Goal: Task Accomplishment & Management: Complete application form

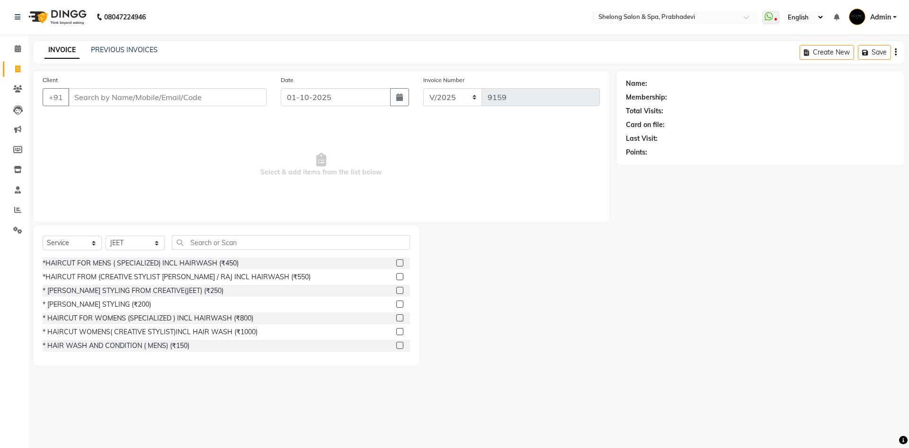
select select "service"
select select "16092"
click at [159, 275] on div "*HAIRCUT FROM (CREATIVE STYLIST [PERSON_NAME] / RAJ INCL HAIRWASH (₹550)" at bounding box center [177, 277] width 268 height 10
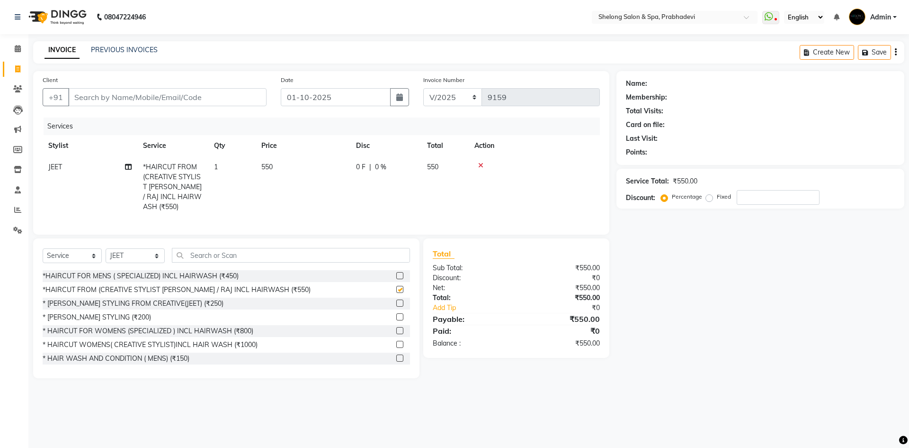
checkbox input "false"
click at [143, 251] on select "Select Stylist ( [PERSON_NAME] ) ( [PERSON_NAME] ) [PERSON_NAME] fojdur [PERSON…" at bounding box center [135, 255] width 59 height 15
select select "88709"
click at [106, 248] on select "Select Stylist ( [PERSON_NAME] ) ( [PERSON_NAME] ) [PERSON_NAME] fojdur [PERSON…" at bounding box center [135, 255] width 59 height 15
click at [97, 312] on div "* [PERSON_NAME] STYLING (₹200)" at bounding box center [97, 317] width 108 height 10
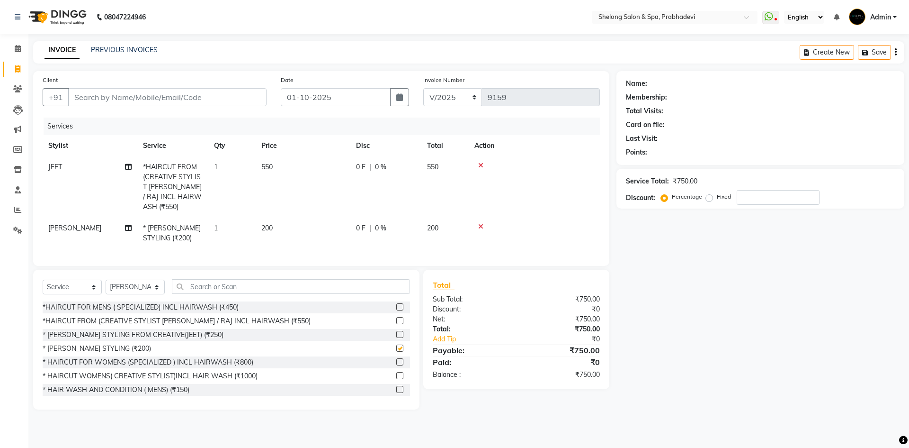
checkbox input "false"
click at [182, 98] on input "Client" at bounding box center [167, 97] width 198 height 18
type input "8"
type input "0"
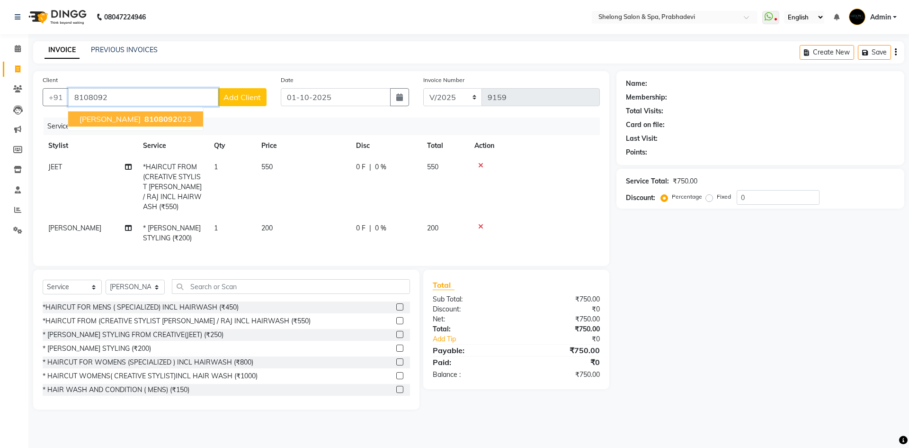
click at [144, 122] on span "8108092" at bounding box center [160, 118] width 33 height 9
type input "8108092023"
select select "1: Object"
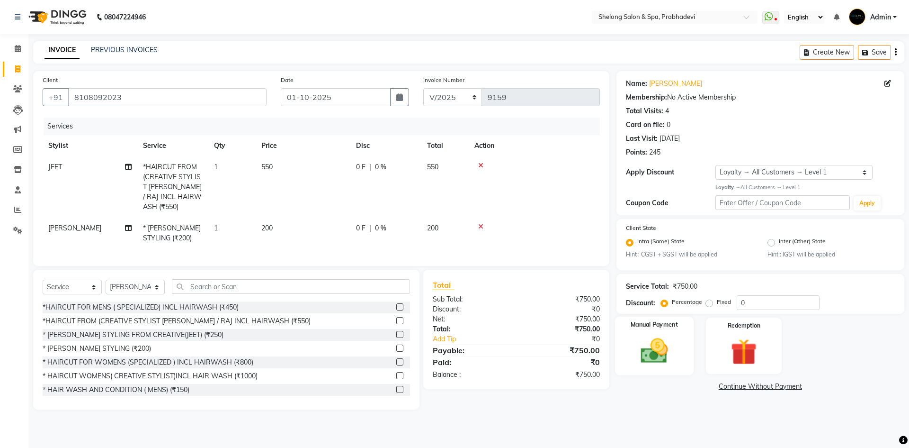
click at [672, 361] on img at bounding box center [654, 350] width 44 height 31
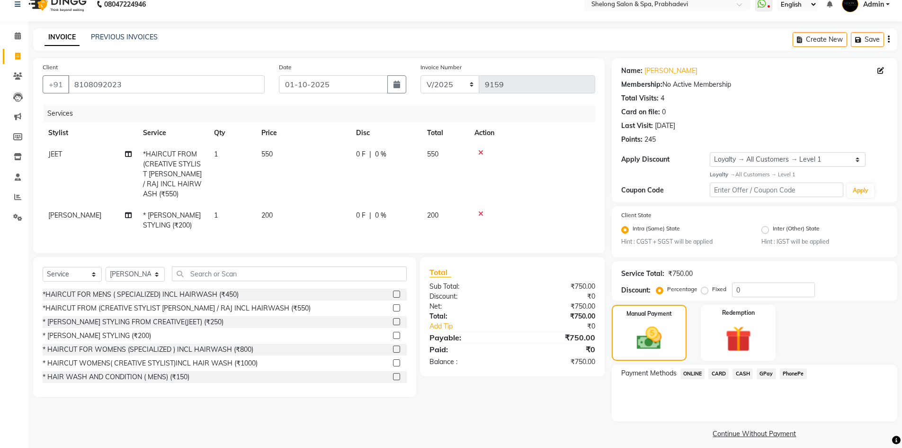
scroll to position [20, 0]
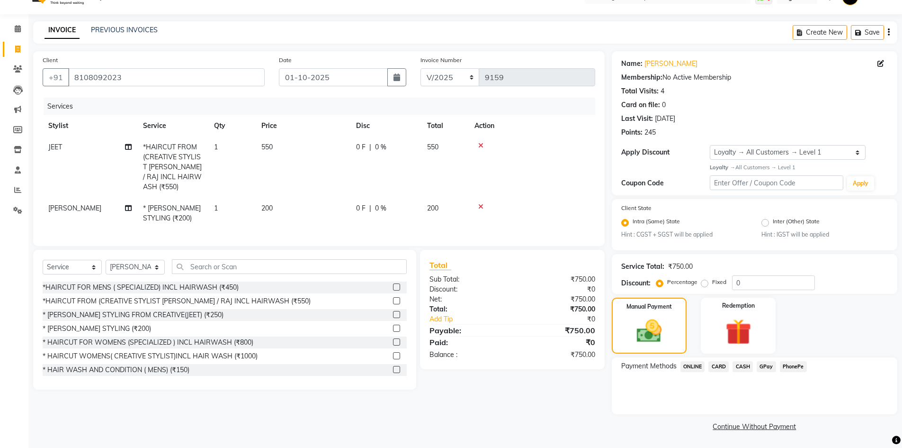
click at [764, 367] on span "GPay" at bounding box center [766, 366] width 19 height 11
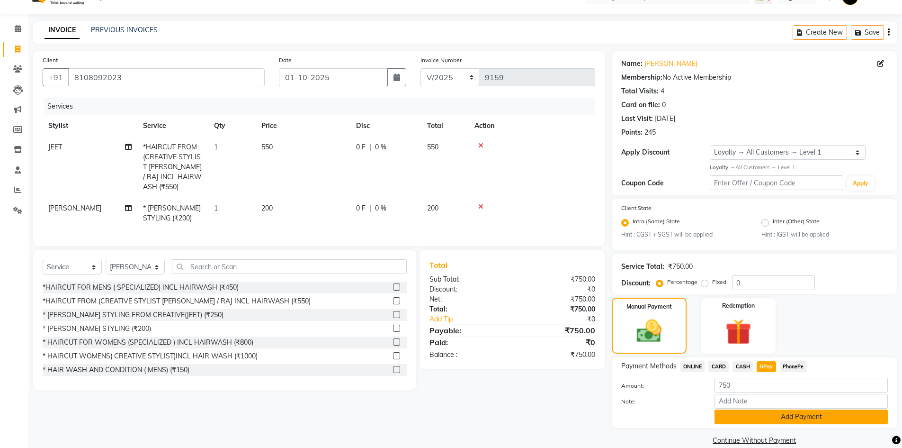
click at [838, 416] on button "Add Payment" at bounding box center [801, 416] width 173 height 15
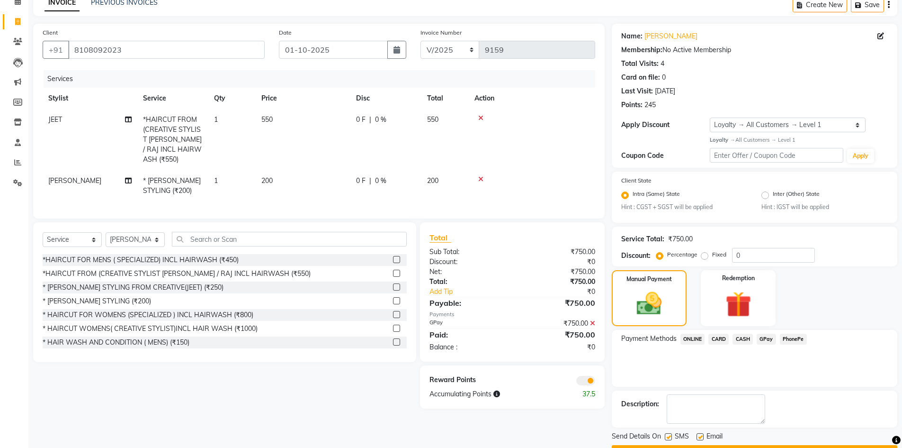
scroll to position [73, 0]
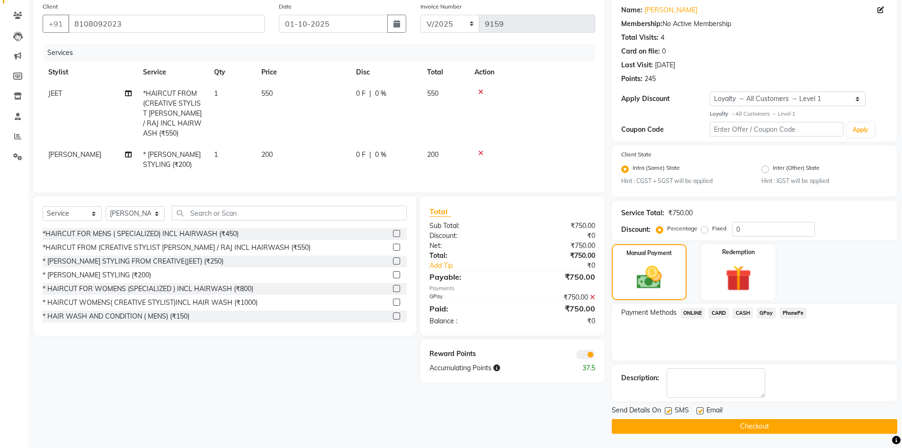
click at [677, 419] on button "Checkout" at bounding box center [755, 426] width 286 height 15
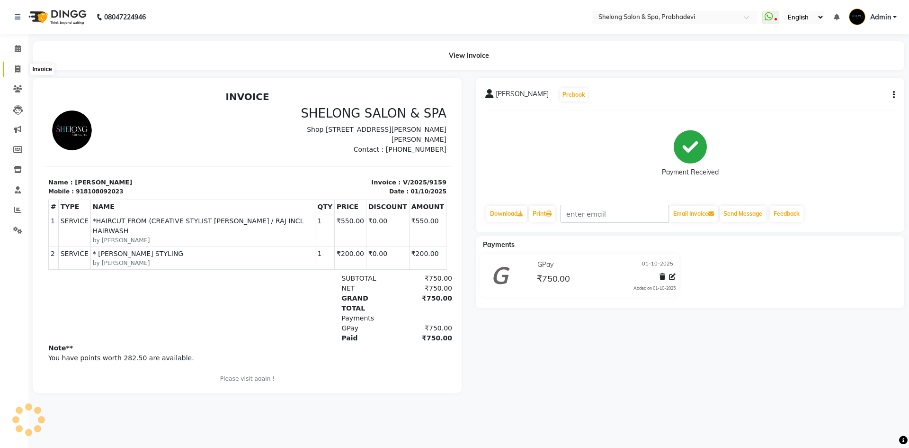
click at [9, 68] on span at bounding box center [17, 69] width 17 height 11
select select "service"
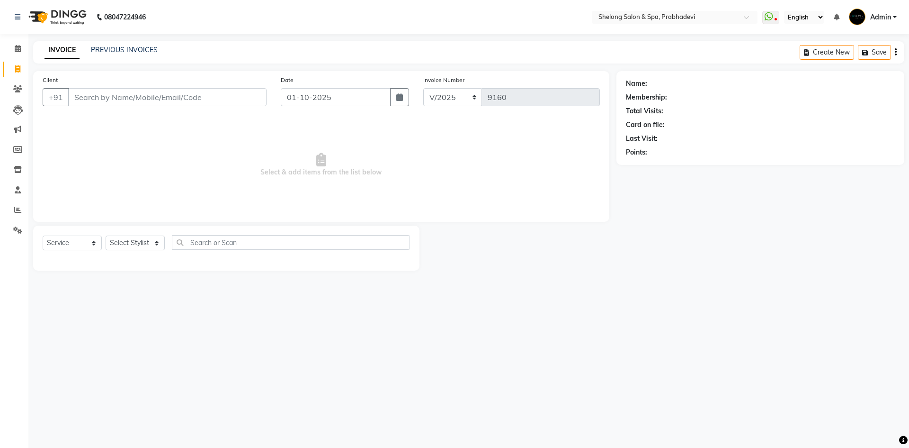
click at [89, 103] on input "Client" at bounding box center [167, 97] width 198 height 18
select select "16092"
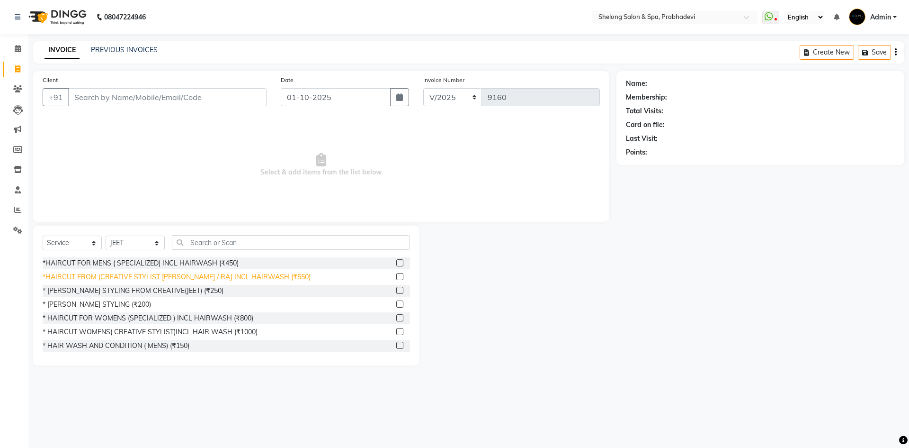
click at [200, 275] on div "*HAIRCUT FROM (CREATIVE STYLIST [PERSON_NAME] / RAJ INCL HAIRWASH (₹550)" at bounding box center [177, 277] width 268 height 10
checkbox input "false"
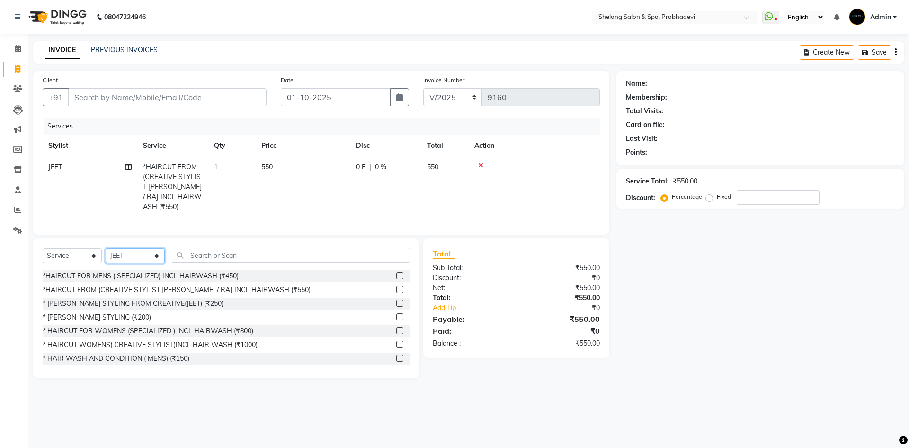
click at [145, 249] on select "Select Stylist ( [PERSON_NAME] ) ( [PERSON_NAME] ) [PERSON_NAME] fojdur [PERSON…" at bounding box center [135, 255] width 59 height 15
select select "31386"
click at [106, 248] on select "Select Stylist ( [PERSON_NAME] ) ( [PERSON_NAME] ) [PERSON_NAME] fojdur [PERSON…" at bounding box center [135, 255] width 59 height 15
click at [190, 251] on input "text" at bounding box center [291, 255] width 238 height 15
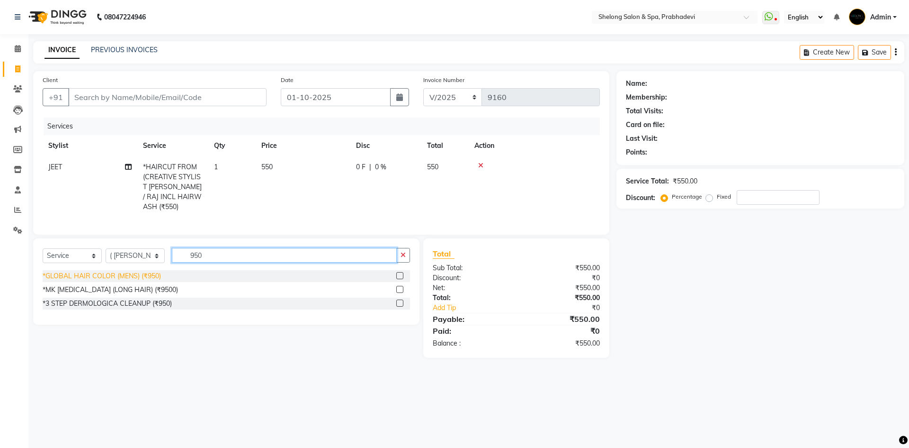
type input "950"
click at [84, 275] on div "*GLOBAL HAIR COLOR (MENS) (₹950)" at bounding box center [102, 276] width 118 height 10
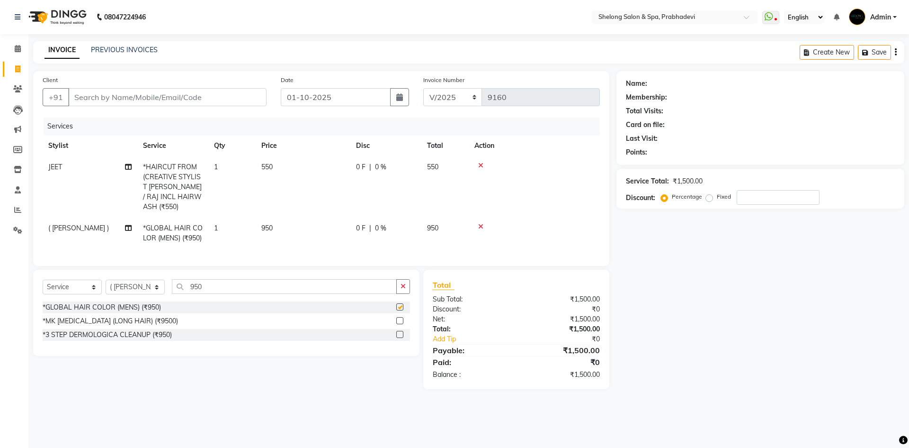
checkbox input "false"
click at [86, 94] on input "Client" at bounding box center [167, 97] width 198 height 18
type input "g"
type input "0"
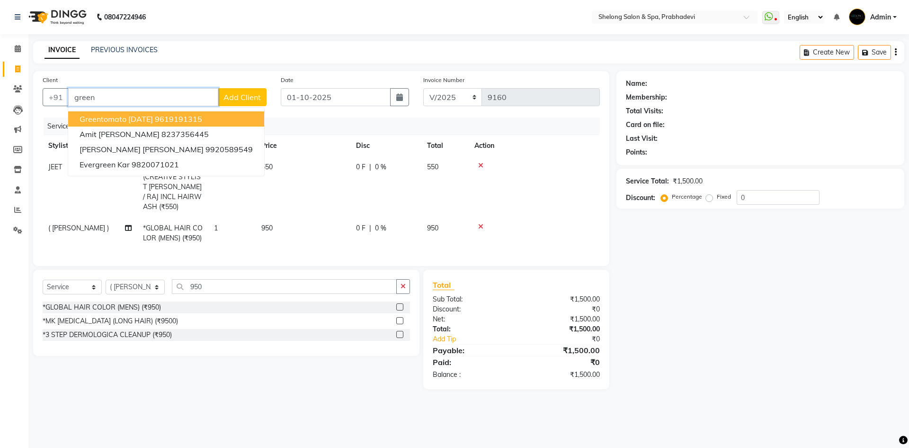
click at [117, 118] on span "Greentomato [DATE]" at bounding box center [116, 118] width 73 height 9
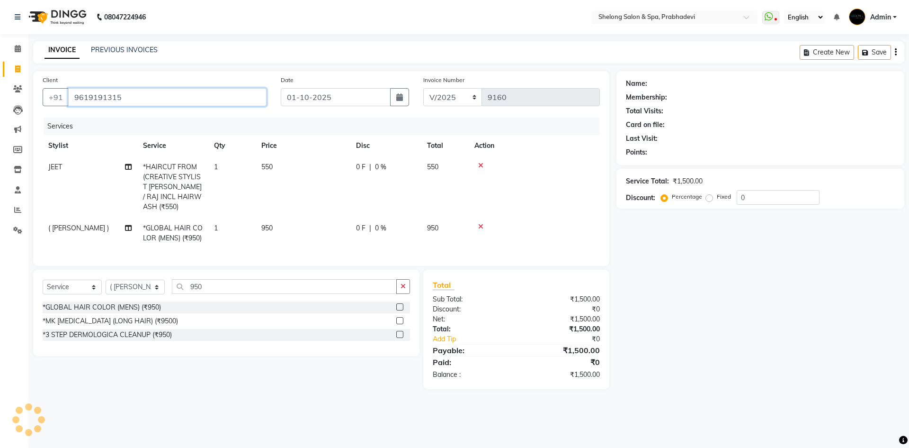
type input "9619191315"
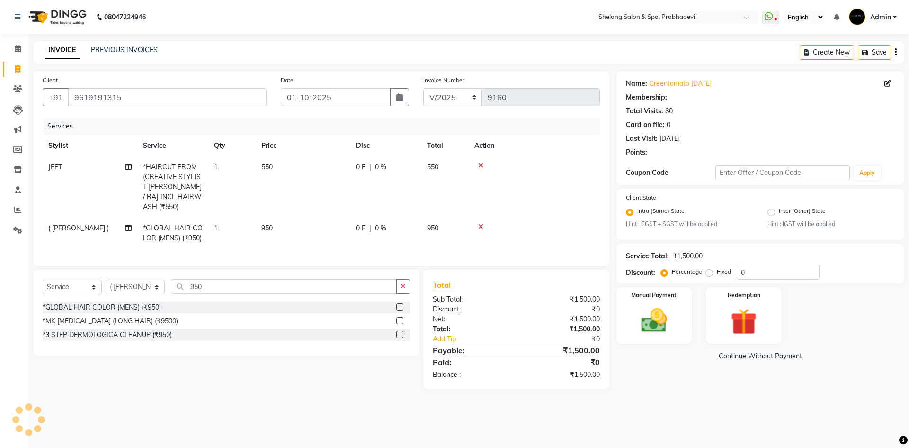
type input "20"
select select "2: Object"
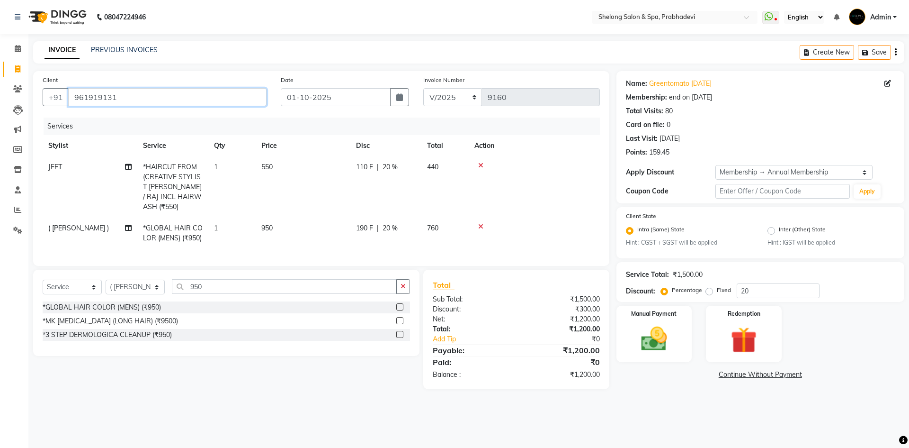
type input "96191913"
type input "0"
click at [132, 100] on input "96191" at bounding box center [167, 97] width 198 height 18
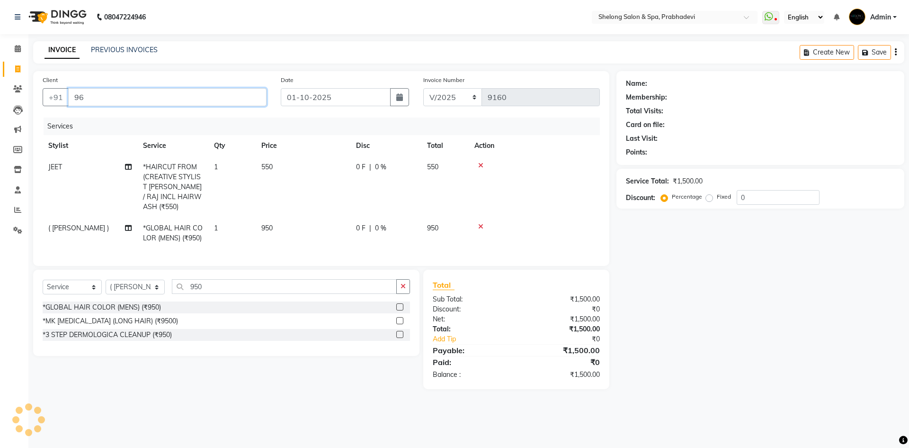
type input "9"
click at [114, 87] on div "Client +91" at bounding box center [155, 94] width 238 height 39
click at [114, 102] on input "Client" at bounding box center [167, 97] width 198 height 18
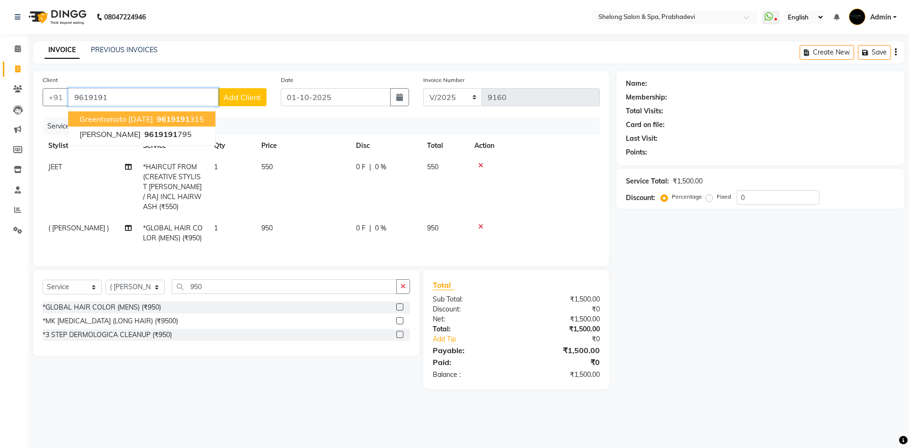
click at [158, 122] on span "9619191" at bounding box center [173, 118] width 33 height 9
type input "9619191315"
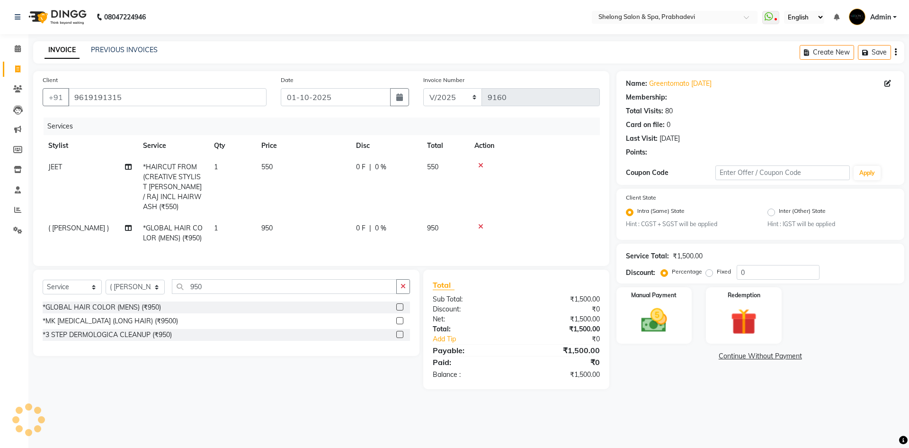
type input "20"
select select "2: Object"
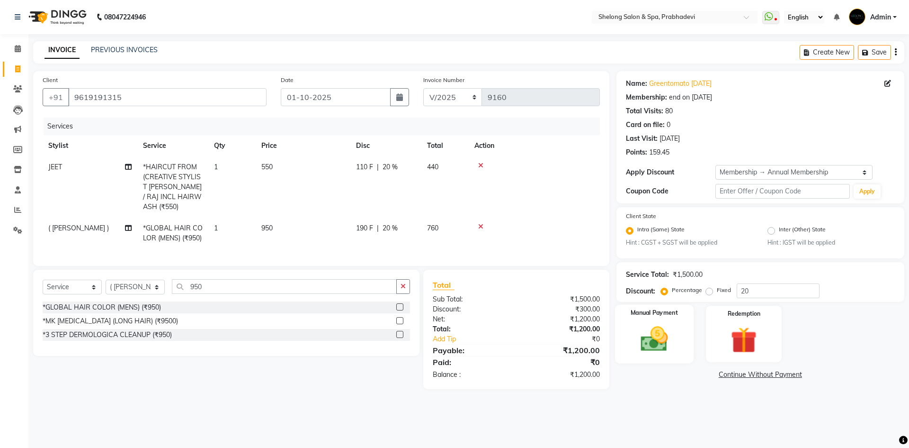
click at [671, 343] on img at bounding box center [654, 338] width 44 height 31
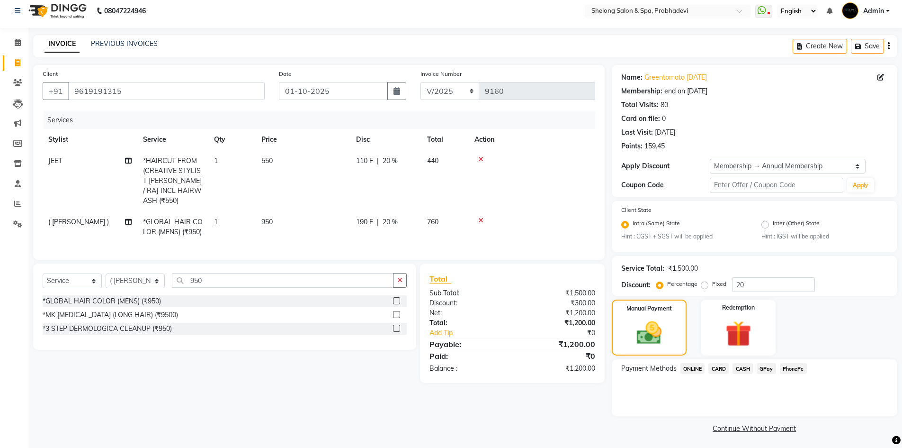
scroll to position [8, 0]
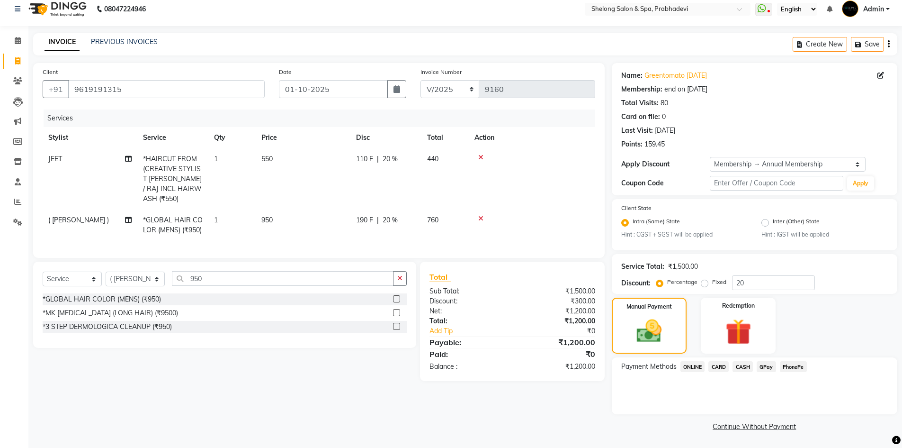
click at [743, 369] on span "CASH" at bounding box center [743, 366] width 20 height 11
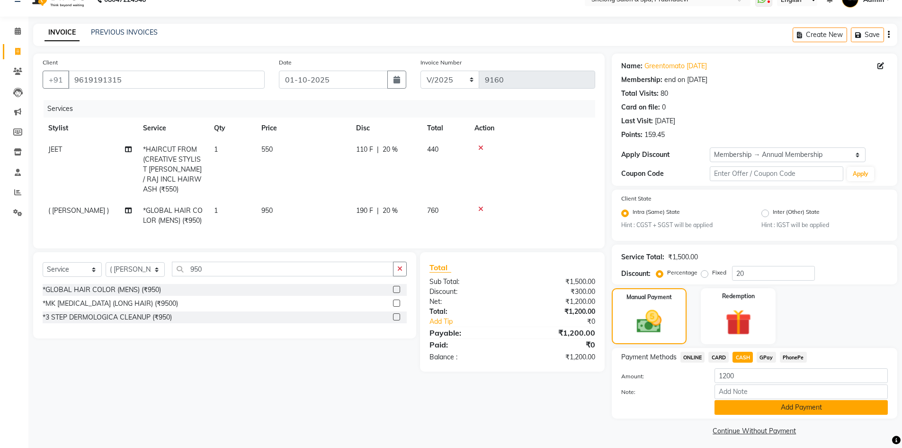
scroll to position [22, 0]
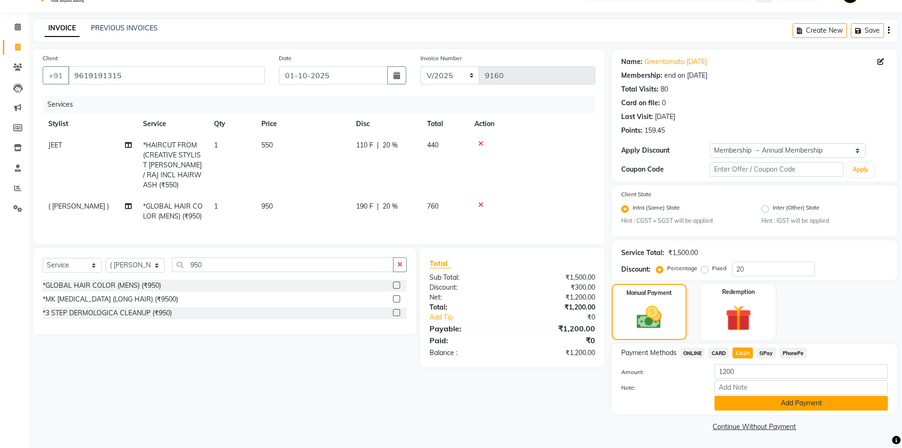
click at [763, 403] on button "Add Payment" at bounding box center [801, 402] width 173 height 15
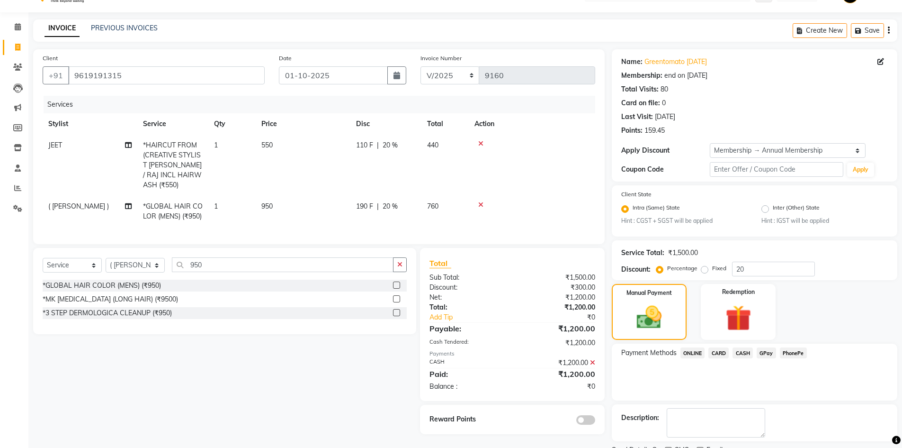
click at [585, 415] on span at bounding box center [585, 419] width 19 height 9
click at [595, 421] on input "checkbox" at bounding box center [595, 421] width 0 height 0
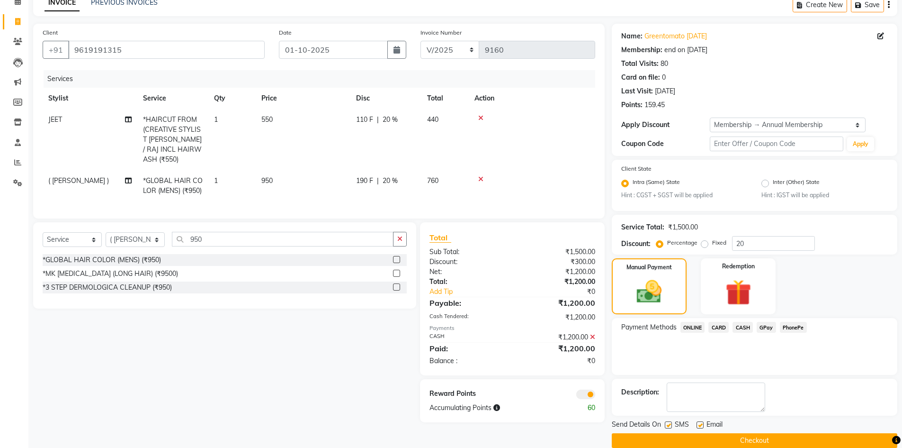
scroll to position [62, 0]
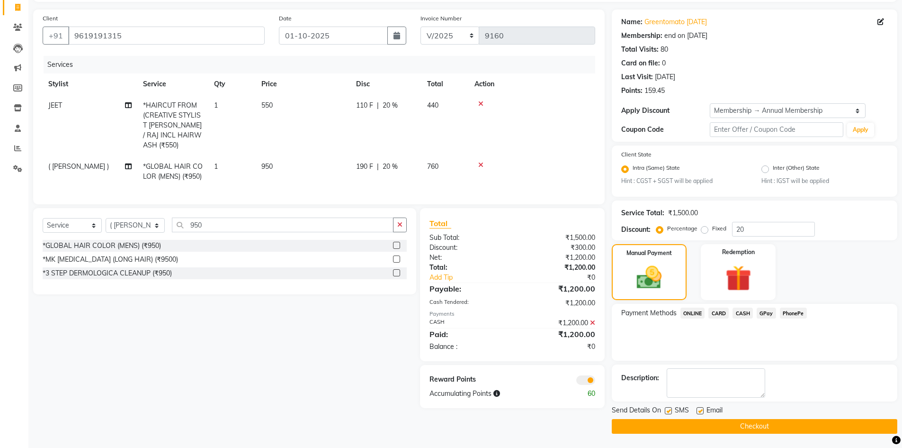
click at [741, 426] on button "Checkout" at bounding box center [755, 426] width 286 height 15
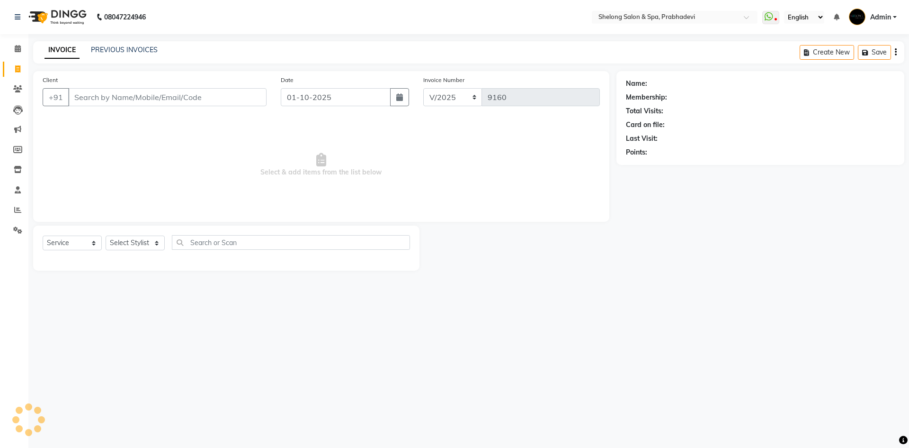
select select "service"
select select "16092"
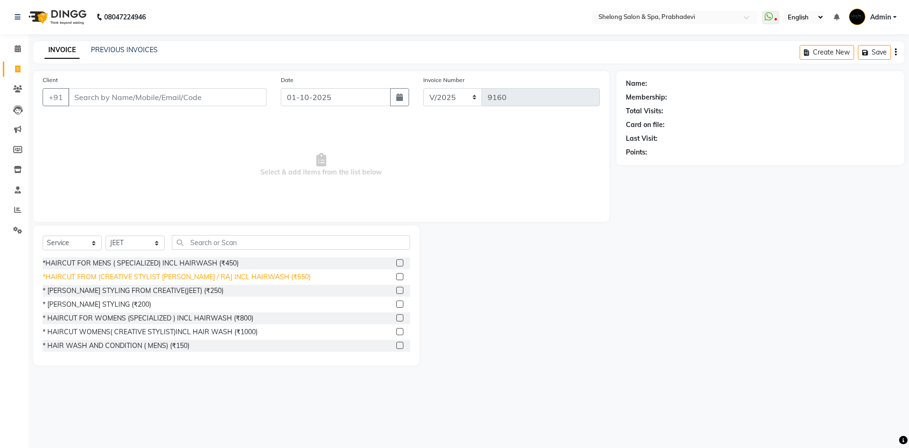
click at [196, 276] on div "*HAIRCUT FROM (CREATIVE STYLIST [PERSON_NAME] / RAJ INCL HAIRWASH (₹550)" at bounding box center [177, 277] width 268 height 10
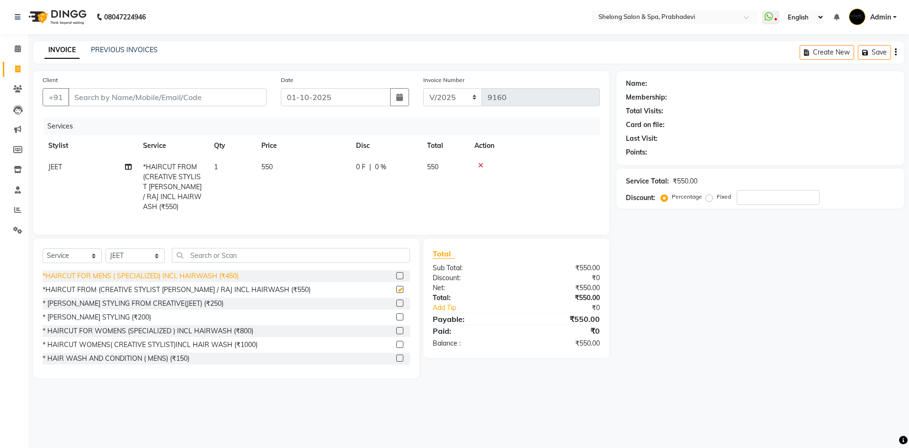
checkbox input "false"
click at [143, 256] on select "Select Stylist ( [PERSON_NAME] ) ( [PERSON_NAME] ) [PERSON_NAME] fojdur [PERSON…" at bounding box center [135, 255] width 59 height 15
select select "47990"
click at [106, 248] on select "Select Stylist ( [PERSON_NAME] ) ( [PERSON_NAME] ) [PERSON_NAME] fojdur [PERSON…" at bounding box center [135, 255] width 59 height 15
click at [103, 314] on div "* [PERSON_NAME] STYLING (₹200)" at bounding box center [97, 317] width 108 height 10
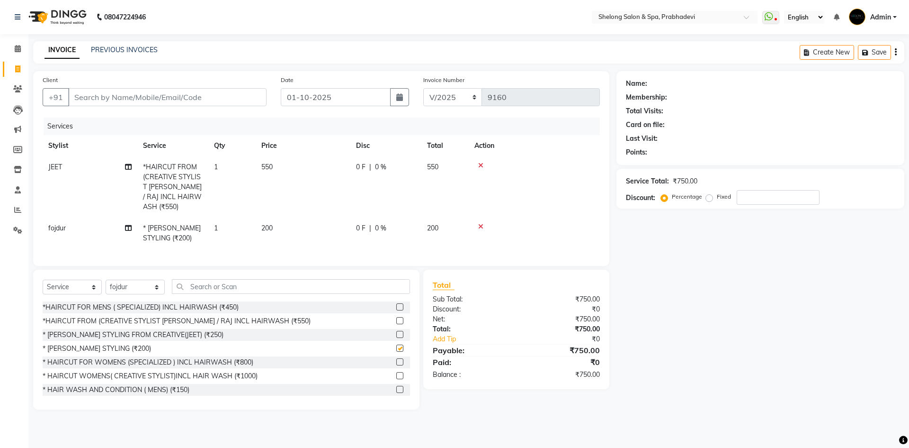
checkbox input "false"
click at [100, 93] on input "Client" at bounding box center [167, 97] width 198 height 18
click at [110, 96] on input "Client" at bounding box center [167, 97] width 198 height 18
type input "8"
type input "0"
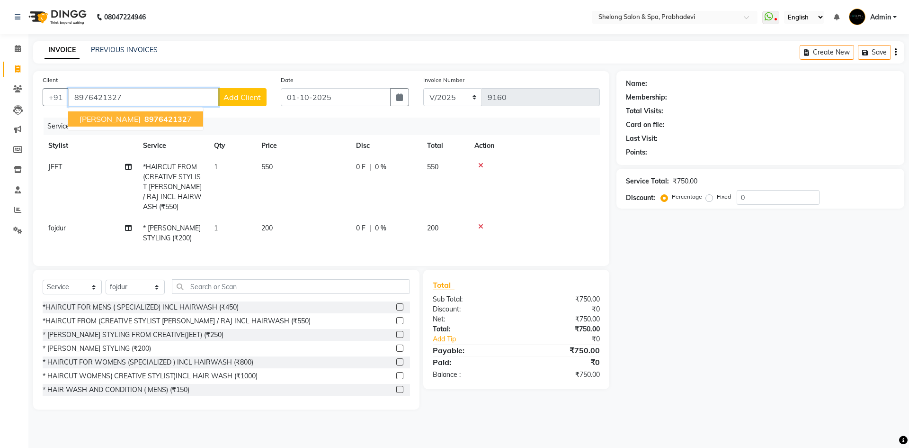
type input "8976421327"
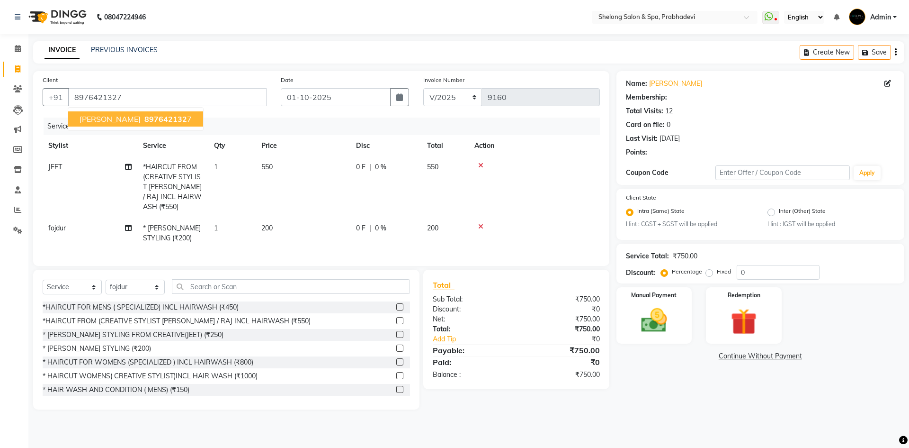
select select "2: Object"
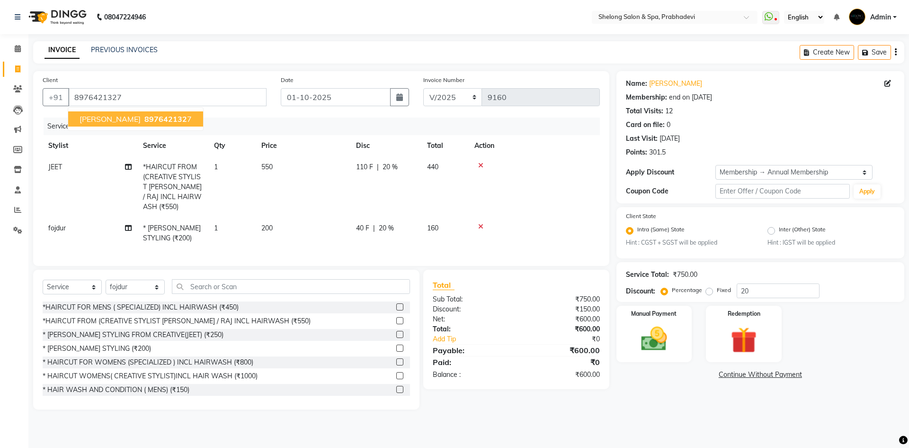
click at [158, 116] on span "897642132" at bounding box center [165, 118] width 43 height 9
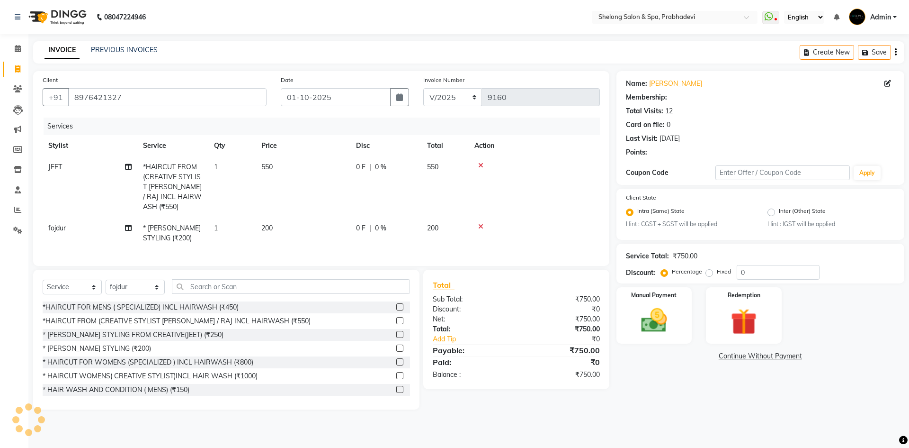
type input "20"
select select "2: Object"
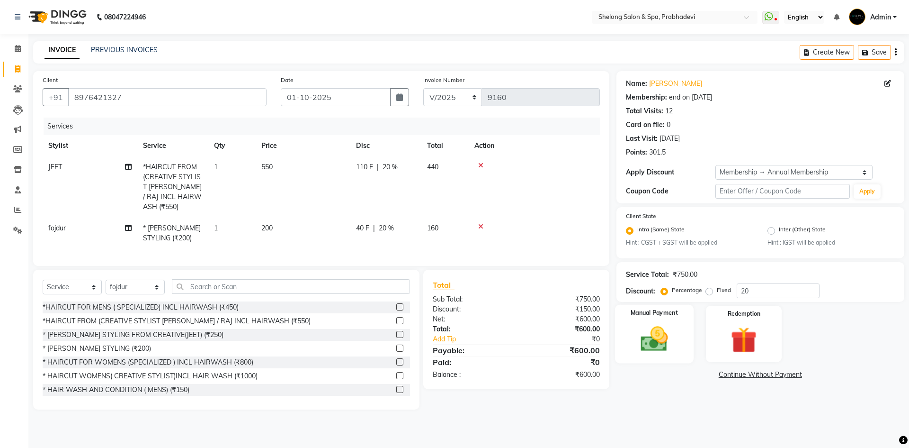
click at [637, 359] on div "Manual Payment" at bounding box center [654, 334] width 79 height 58
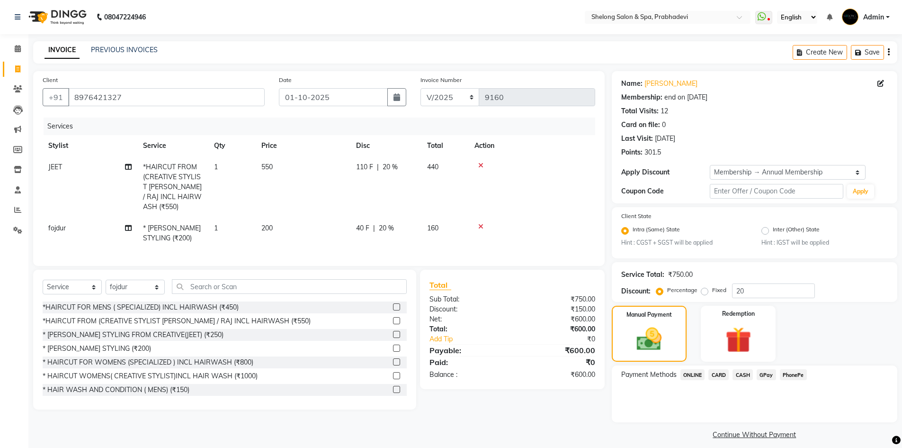
click at [765, 377] on span "GPay" at bounding box center [766, 374] width 19 height 11
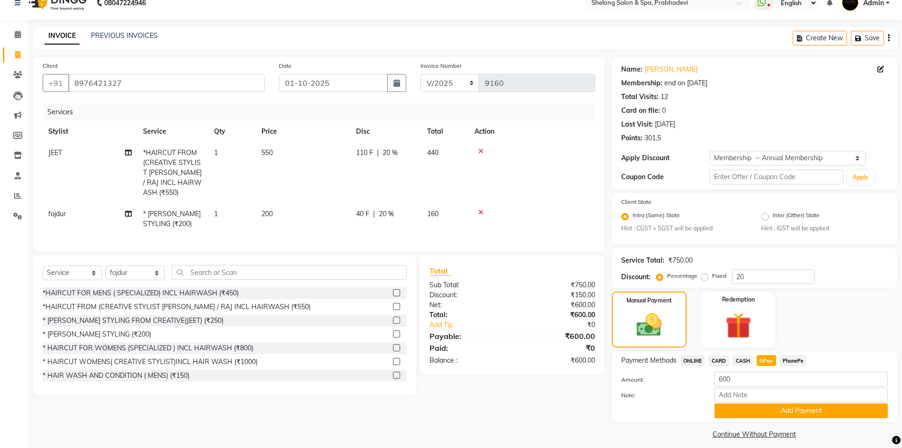
scroll to position [22, 0]
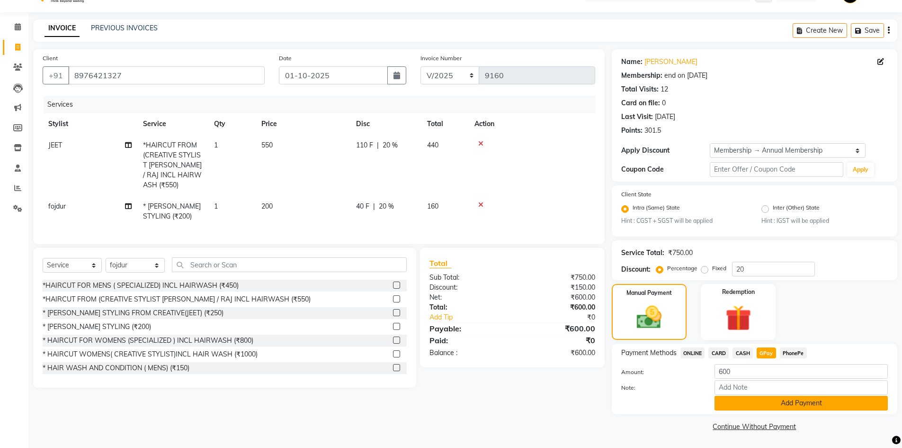
click at [791, 406] on button "Add Payment" at bounding box center [801, 402] width 173 height 15
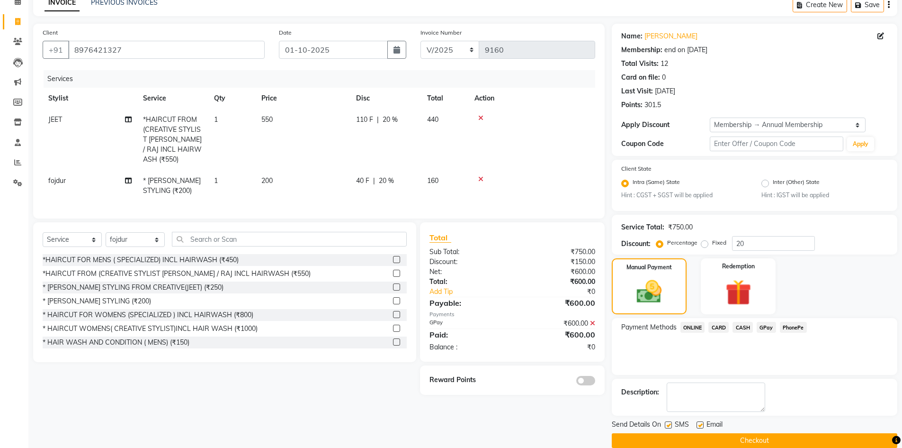
scroll to position [62, 0]
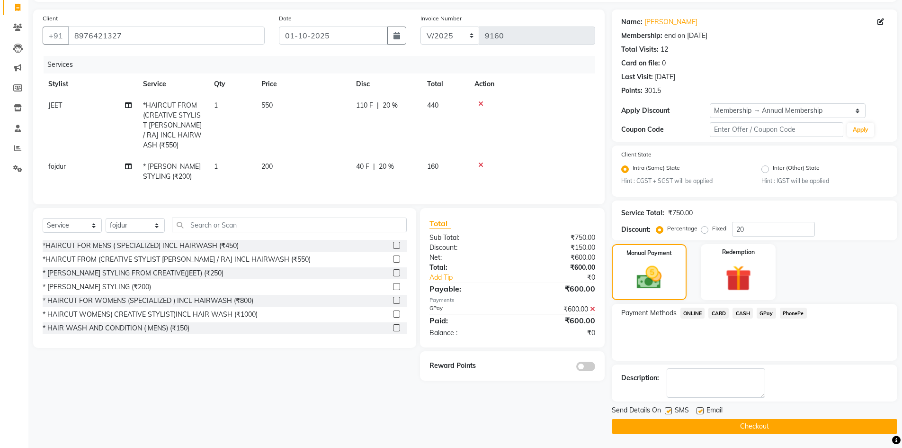
click at [583, 362] on span at bounding box center [585, 365] width 19 height 9
click at [595, 368] on input "checkbox" at bounding box center [595, 368] width 0 height 0
click at [761, 426] on button "Checkout" at bounding box center [755, 426] width 286 height 15
